Goal: Find specific page/section: Find specific page/section

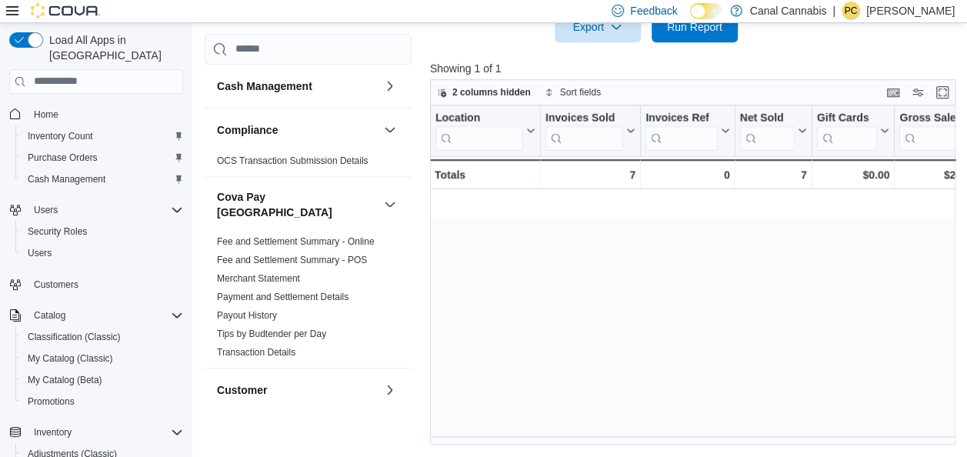
scroll to position [0, 1015]
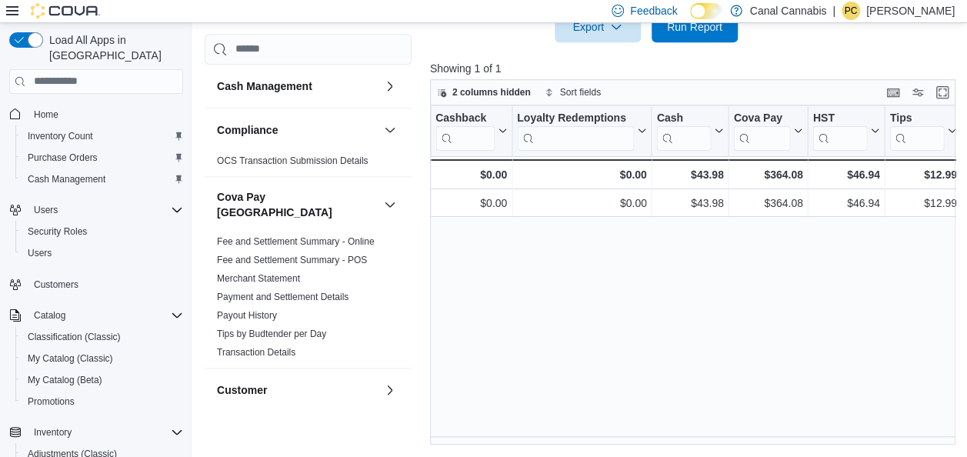
scroll to position [0, 1733]
click at [38, 108] on span "Home" at bounding box center [46, 114] width 25 height 12
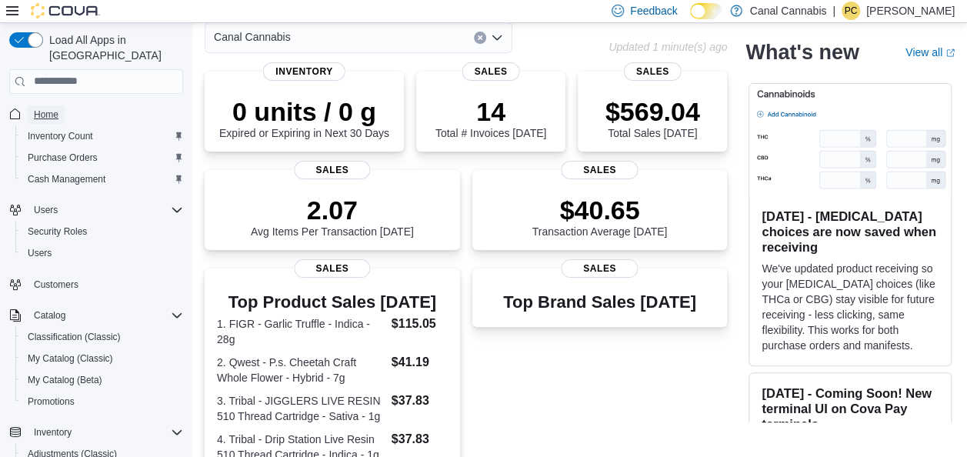
scroll to position [52, 0]
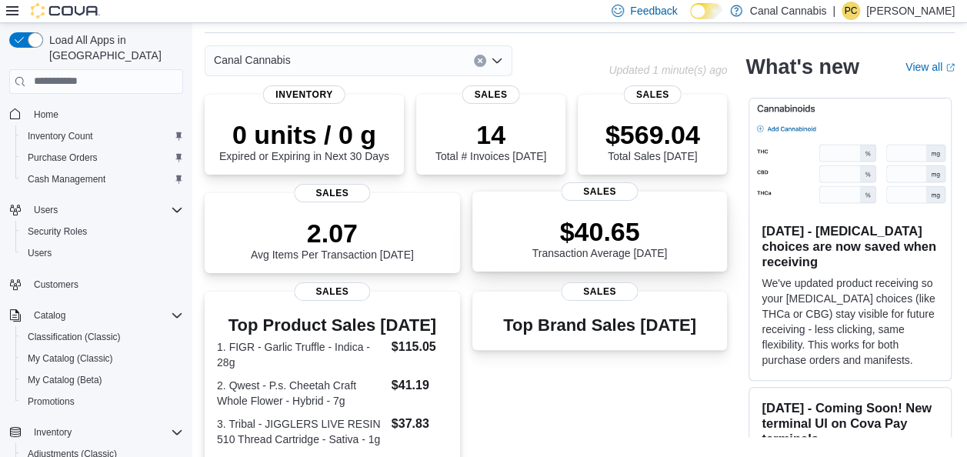
click at [598, 240] on p "$40.65" at bounding box center [599, 231] width 135 height 31
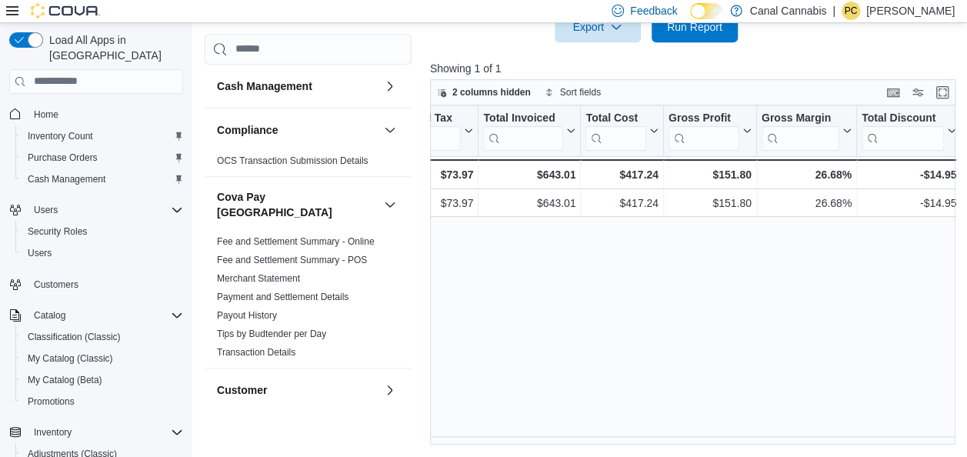
scroll to position [0, 677]
